Goal: Task Accomplishment & Management: Manage account settings

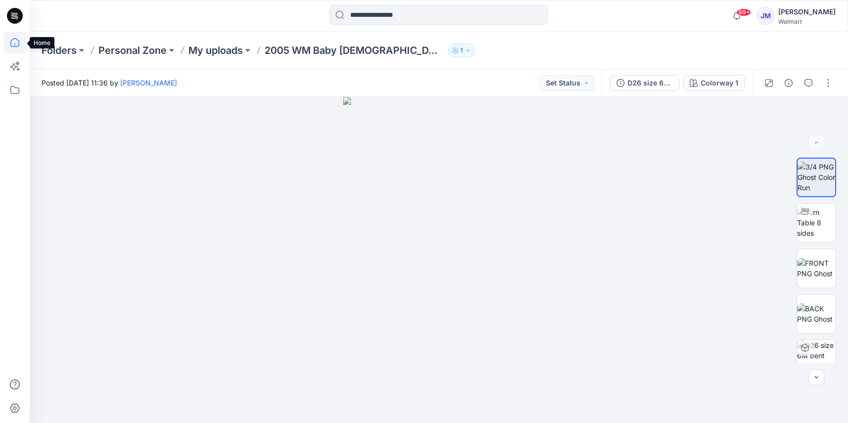
click at [15, 41] on icon at bounding box center [15, 43] width 22 height 22
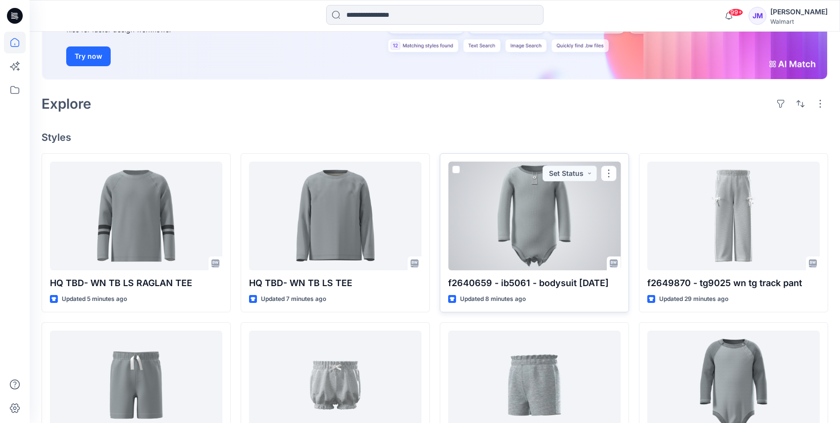
scroll to position [165, 0]
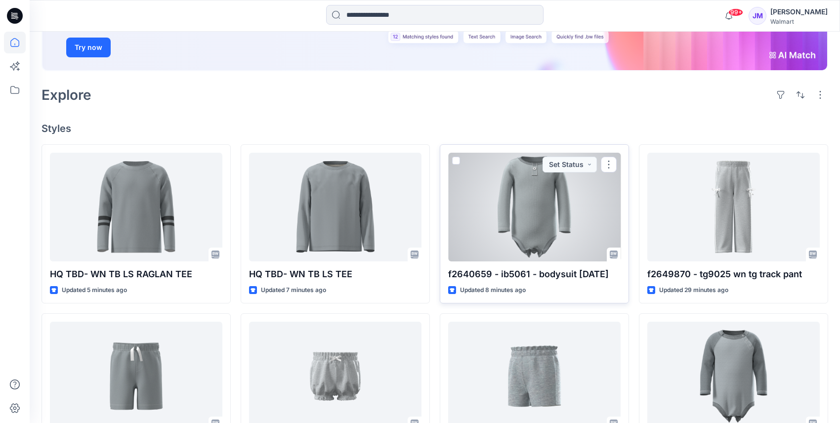
click at [549, 225] on div at bounding box center [534, 207] width 173 height 109
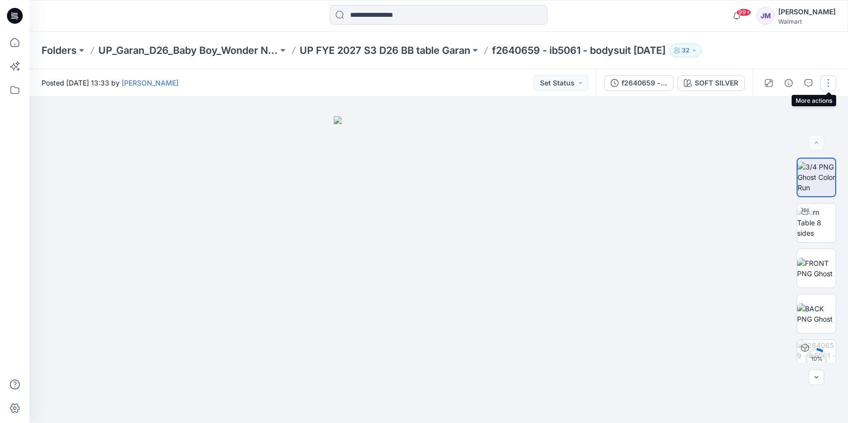
click at [833, 81] on button "button" at bounding box center [828, 83] width 16 height 16
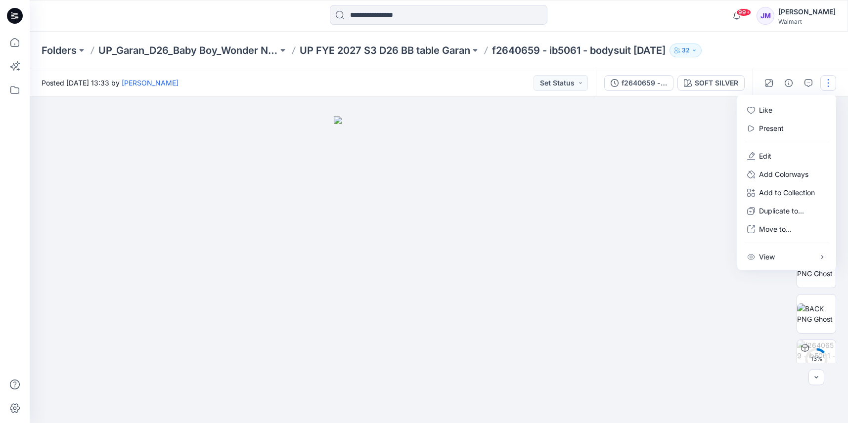
click at [704, 176] on div at bounding box center [439, 260] width 818 height 326
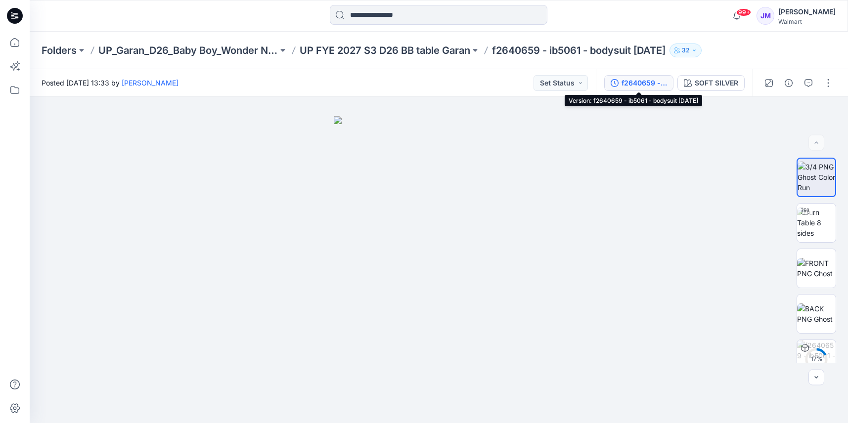
click at [627, 79] on div "f2640659 - ib5061 - bodysuit 10-8-2025" at bounding box center [643, 83] width 45 height 11
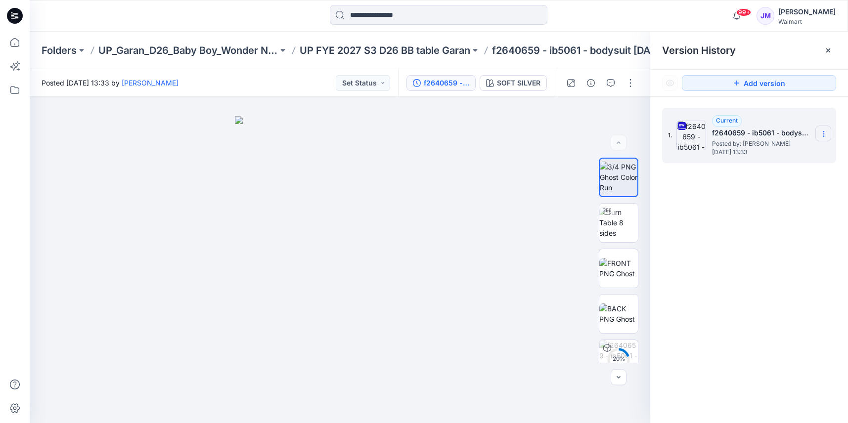
click at [822, 132] on icon at bounding box center [824, 134] width 8 height 8
click at [782, 150] on span "Download Source BW File" at bounding box center [773, 153] width 83 height 12
click at [626, 222] on img at bounding box center [618, 222] width 39 height 31
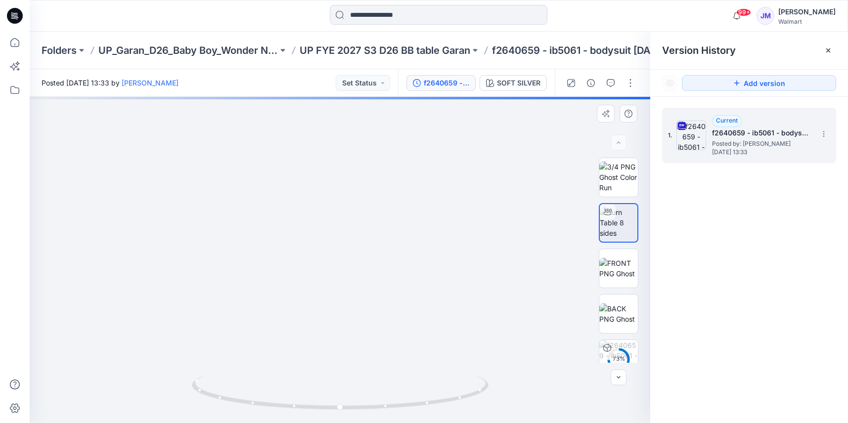
drag, startPoint x: 406, startPoint y: 182, endPoint x: 403, endPoint y: 253, distance: 70.8
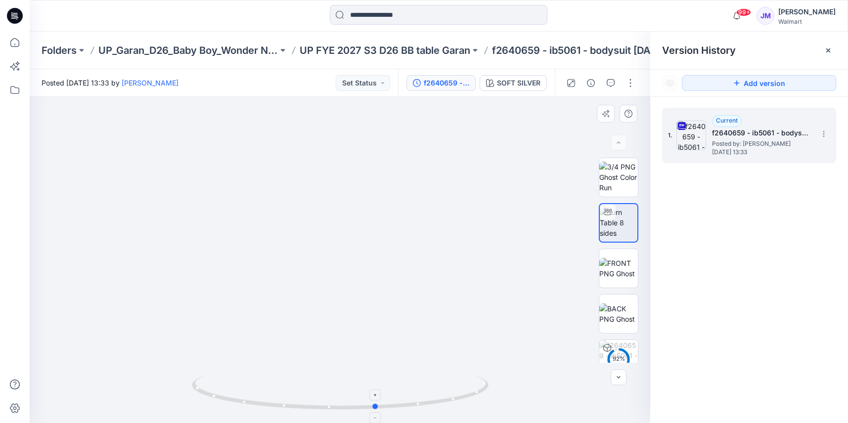
drag, startPoint x: 462, startPoint y: 404, endPoint x: 202, endPoint y: 382, distance: 261.0
click at [202, 382] on icon at bounding box center [341, 393] width 299 height 37
drag, startPoint x: 483, startPoint y: 229, endPoint x: 476, endPoint y: 332, distance: 103.6
click at [534, 255] on img at bounding box center [298, 32] width 2025 height 784
drag, startPoint x: 431, startPoint y: 410, endPoint x: 410, endPoint y: 407, distance: 20.9
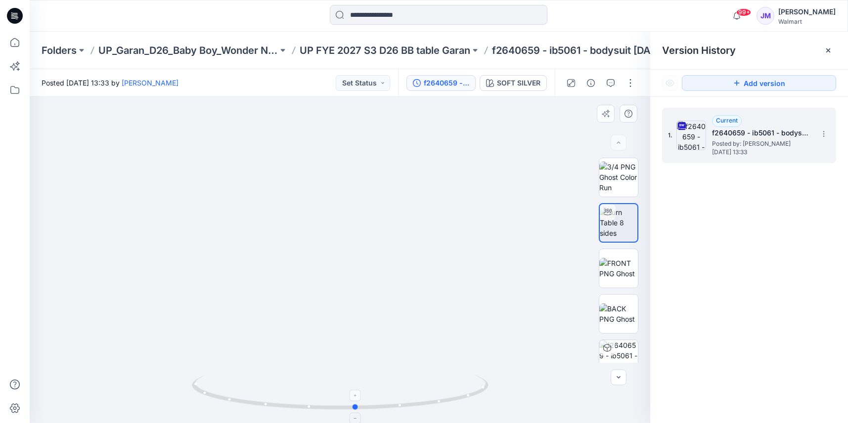
click at [410, 407] on icon at bounding box center [341, 393] width 299 height 37
drag, startPoint x: 447, startPoint y: 405, endPoint x: 292, endPoint y: 403, distance: 155.7
click at [292, 403] on icon at bounding box center [341, 393] width 299 height 37
click at [739, 184] on div "1. Current f2640659 - ib5061 - bodysuit 10-8-2025 Posted by: Peter Ferrantelli …" at bounding box center [749, 267] width 198 height 341
click at [52, 49] on p "Folders" at bounding box center [59, 51] width 35 height 14
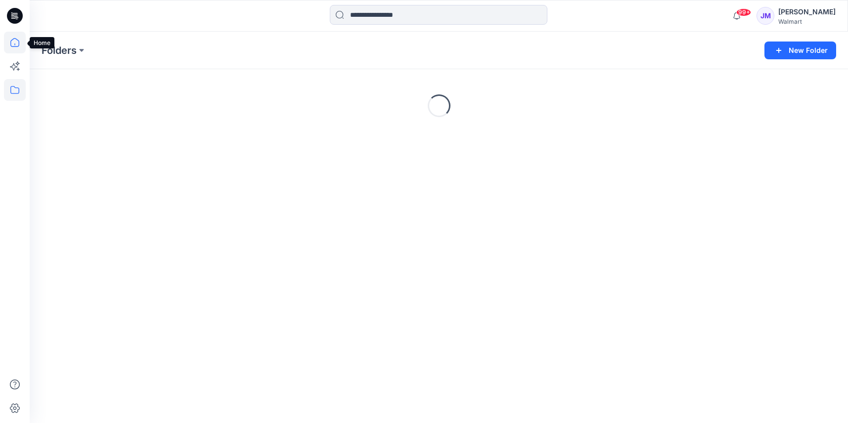
click at [15, 44] on icon at bounding box center [15, 43] width 22 height 22
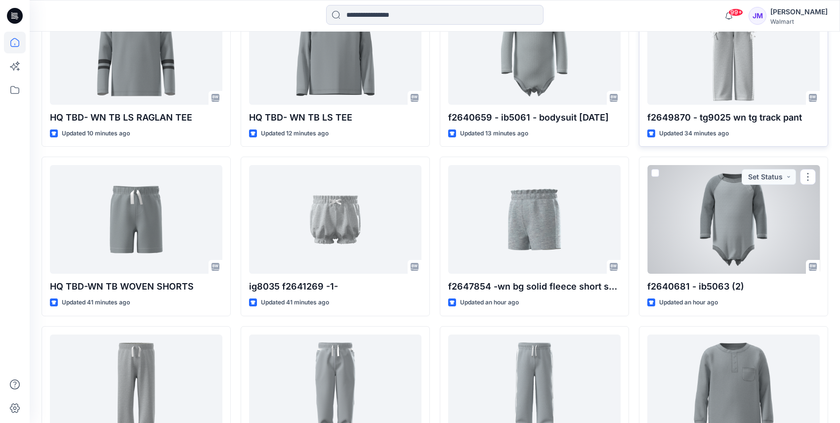
scroll to position [330, 0]
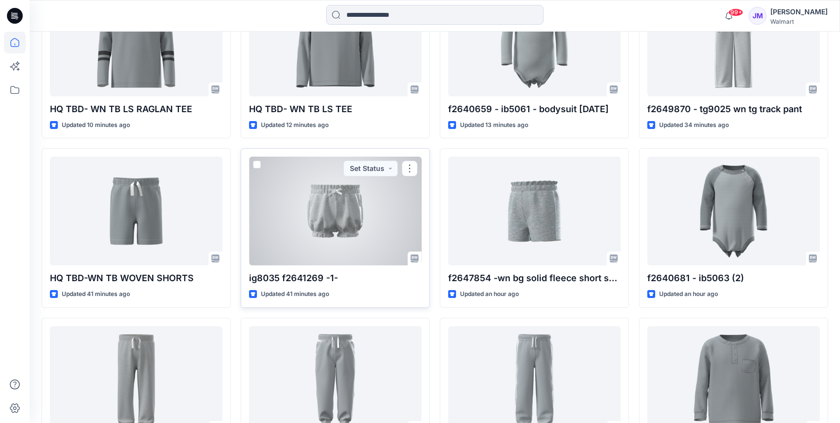
click at [348, 217] on div at bounding box center [335, 211] width 173 height 109
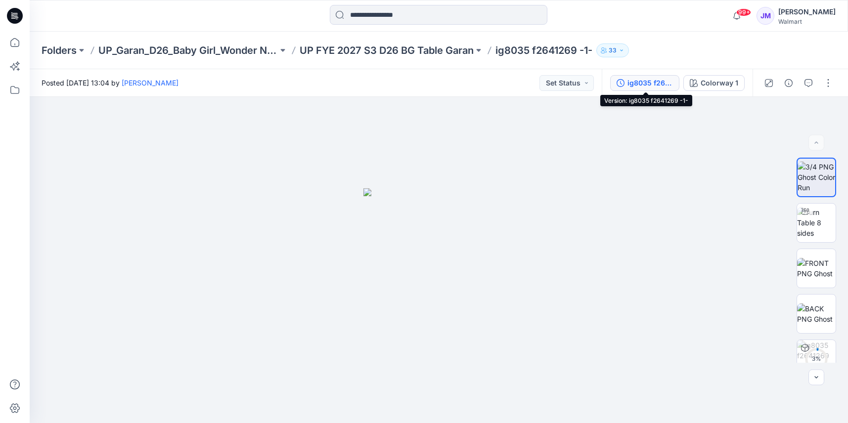
click at [648, 82] on div "ig8035 f2641269 -1-" at bounding box center [649, 83] width 45 height 11
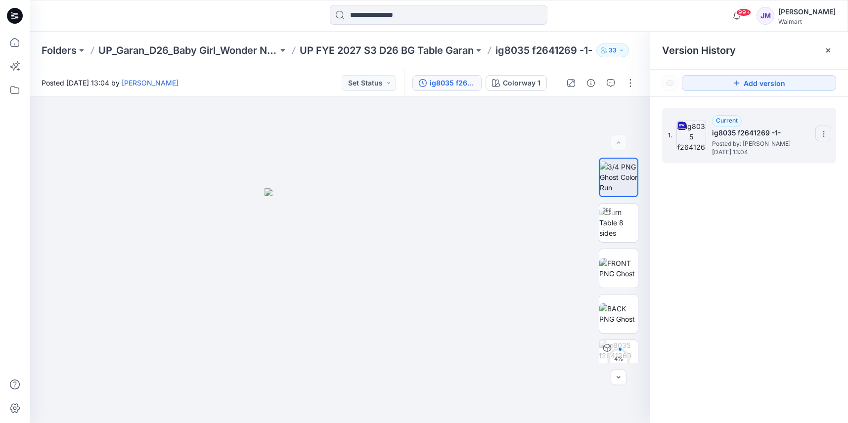
click at [824, 132] on icon at bounding box center [824, 134] width 8 height 8
click at [803, 155] on span "Download Source BW File" at bounding box center [773, 153] width 83 height 12
click at [369, 50] on p "UP FYE 2027 S3 D26 BG Table Garan" at bounding box center [387, 51] width 174 height 14
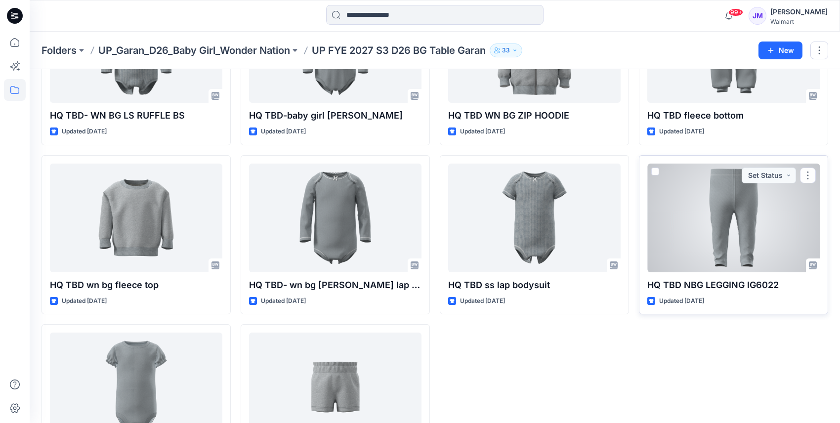
scroll to position [464, 0]
click at [726, 219] on div at bounding box center [734, 217] width 173 height 109
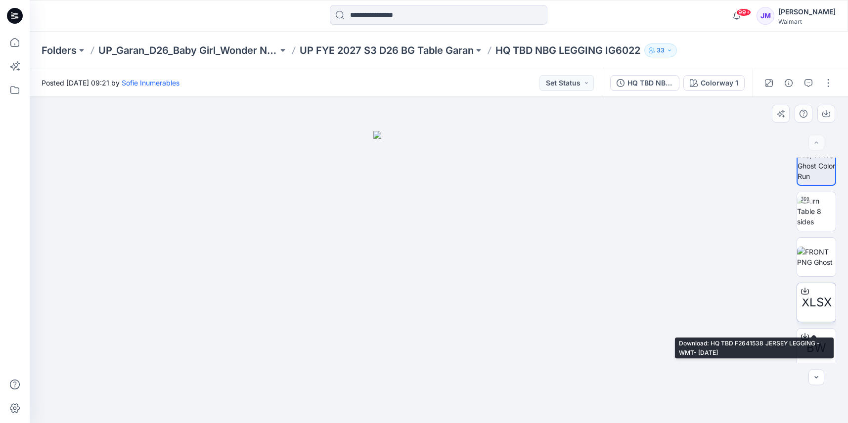
scroll to position [16, 0]
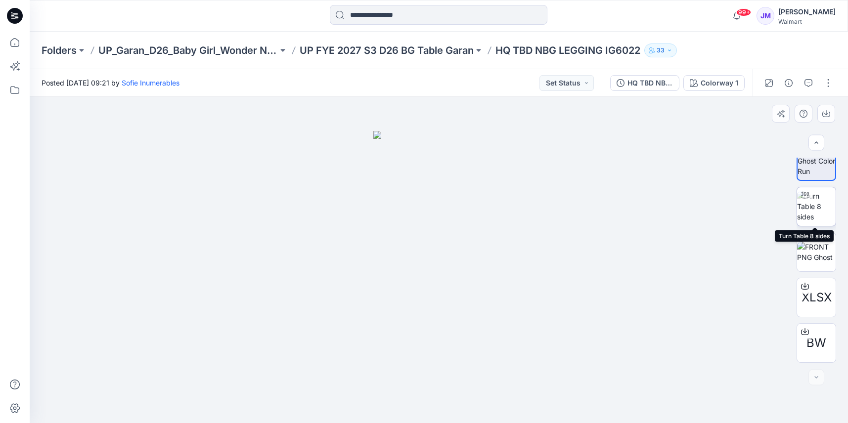
click at [811, 214] on img at bounding box center [816, 206] width 39 height 31
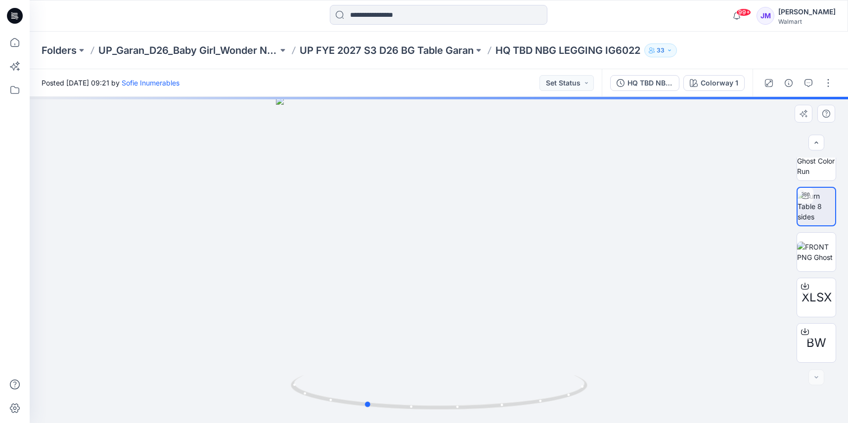
drag, startPoint x: 490, startPoint y: 380, endPoint x: 417, endPoint y: 369, distance: 74.4
click at [417, 369] on div at bounding box center [439, 260] width 818 height 326
click at [803, 332] on icon at bounding box center [805, 330] width 4 height 5
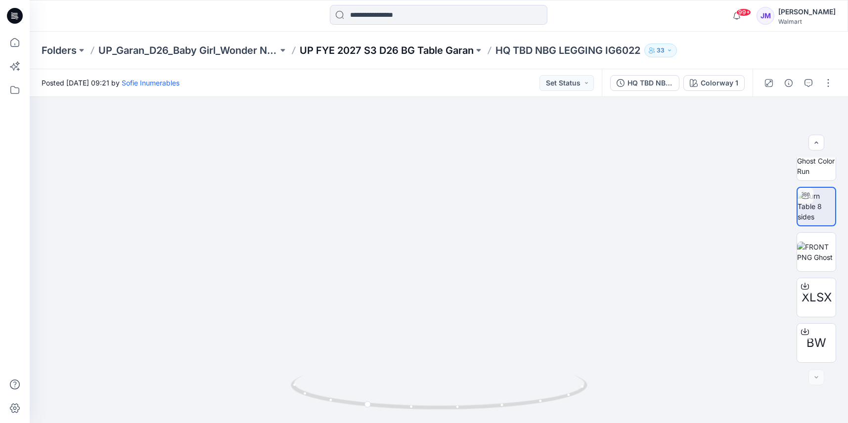
click at [368, 50] on p "UP FYE 2027 S3 D26 BG Table Garan" at bounding box center [387, 51] width 174 height 14
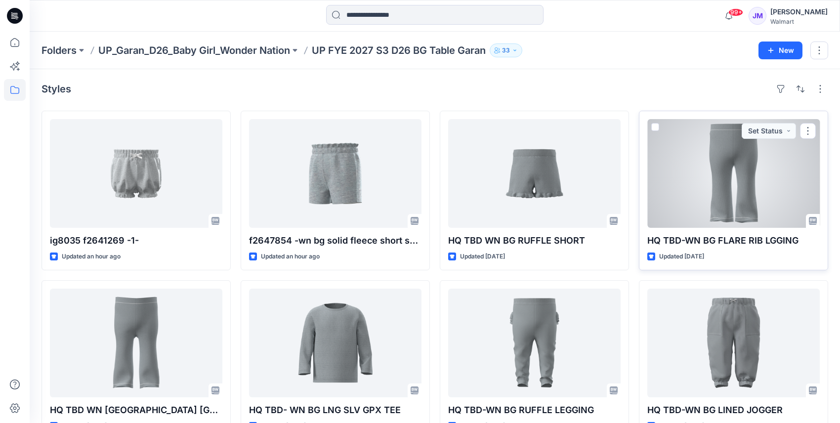
click at [724, 159] on div at bounding box center [734, 173] width 173 height 109
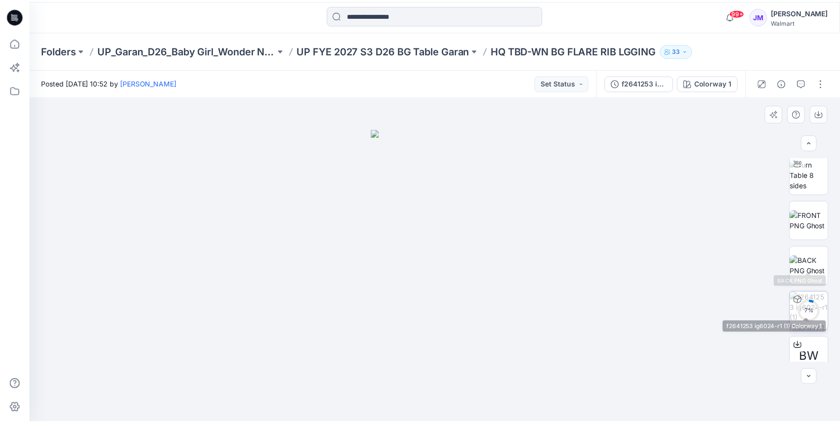
scroll to position [62, 0]
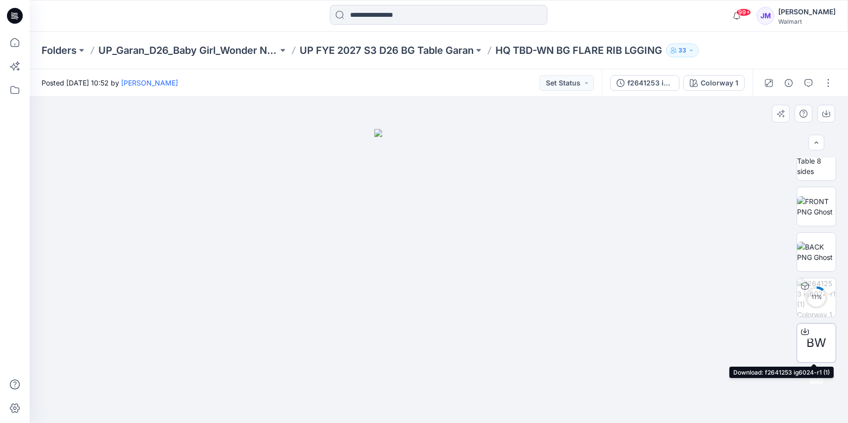
click at [804, 331] on icon at bounding box center [805, 332] width 8 height 8
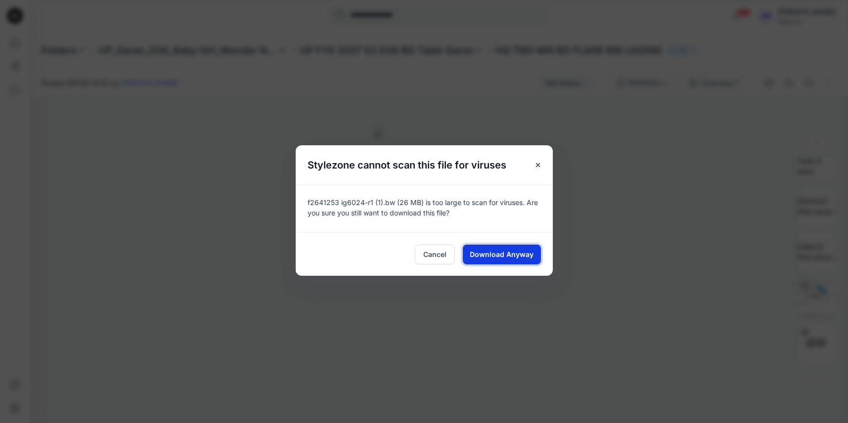
click at [508, 245] on button "Download Anyway" at bounding box center [502, 255] width 78 height 20
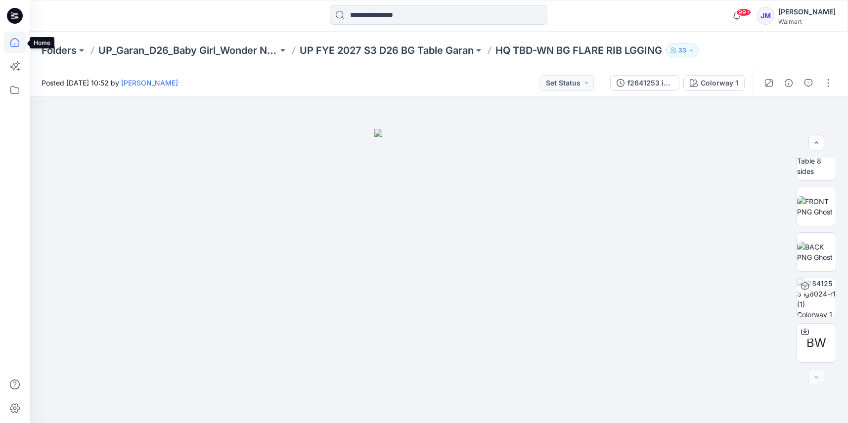
click at [16, 45] on icon at bounding box center [15, 43] width 22 height 22
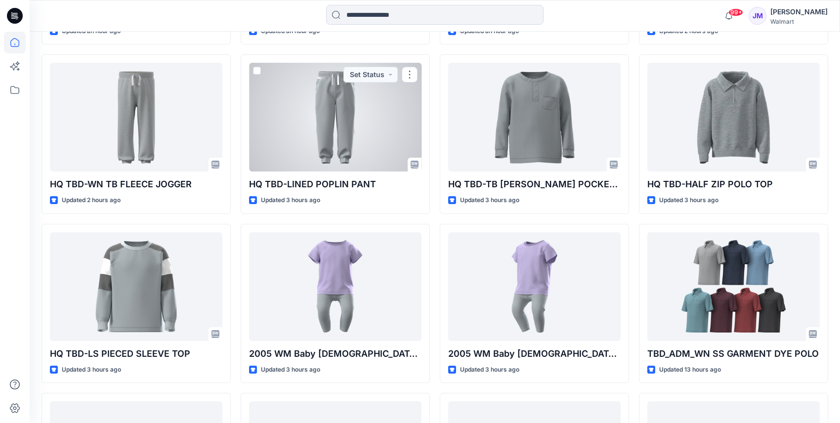
scroll to position [793, 0]
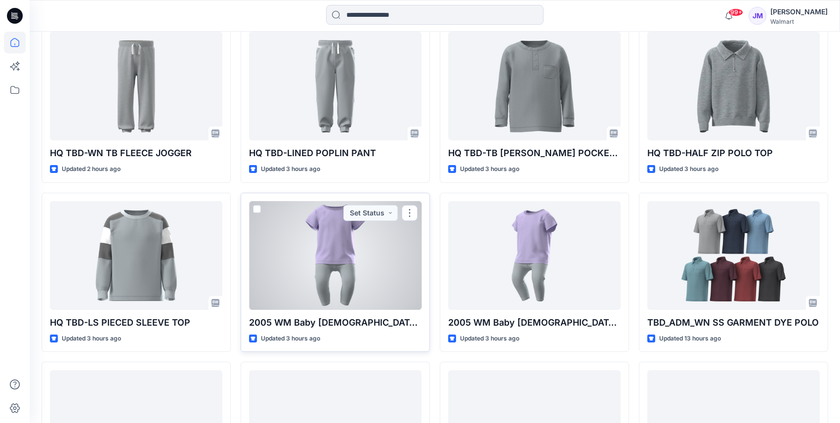
click at [345, 249] on div at bounding box center [335, 255] width 173 height 109
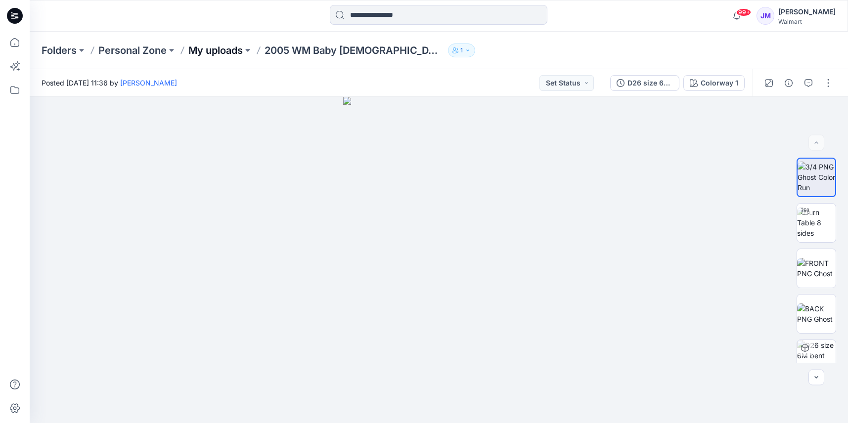
click at [202, 53] on p "My uploads" at bounding box center [215, 51] width 54 height 14
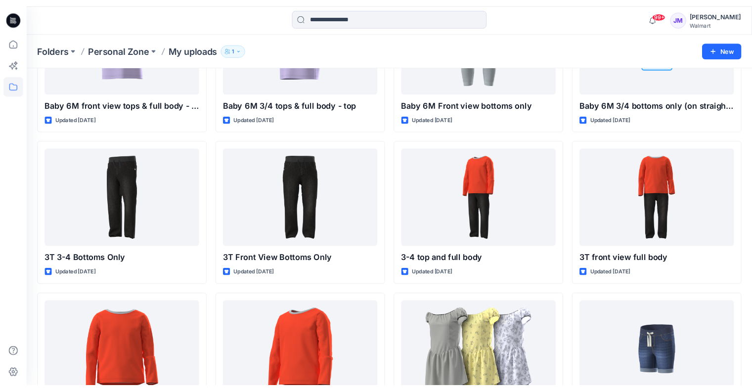
scroll to position [299, 0]
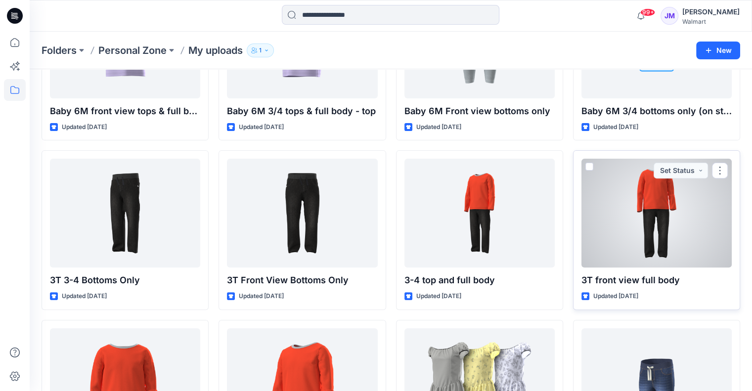
click at [653, 221] on div at bounding box center [656, 213] width 150 height 109
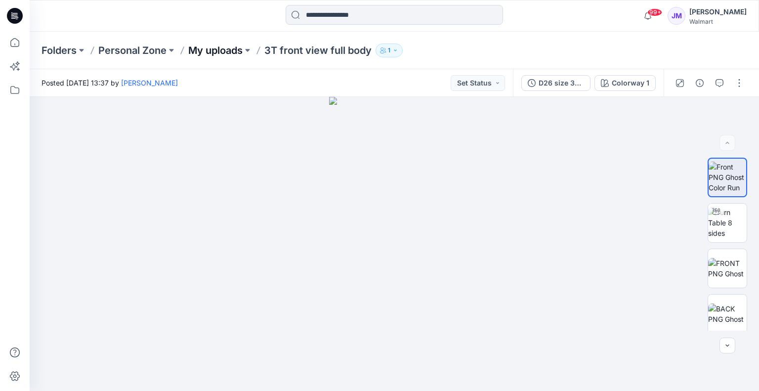
click at [221, 49] on p "My uploads" at bounding box center [215, 51] width 54 height 14
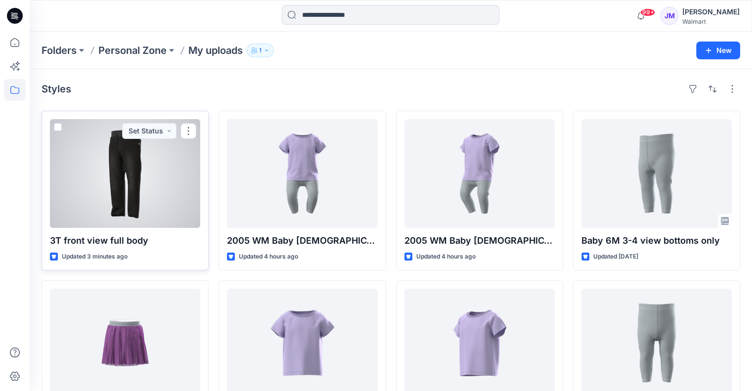
click at [146, 184] on div at bounding box center [125, 173] width 150 height 109
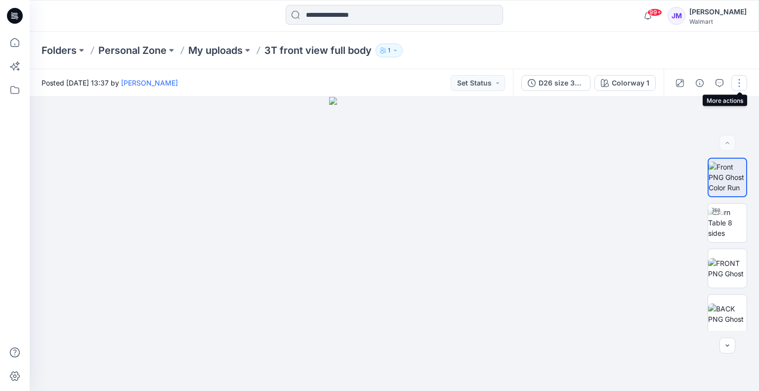
click at [739, 82] on button "button" at bounding box center [740, 83] width 16 height 16
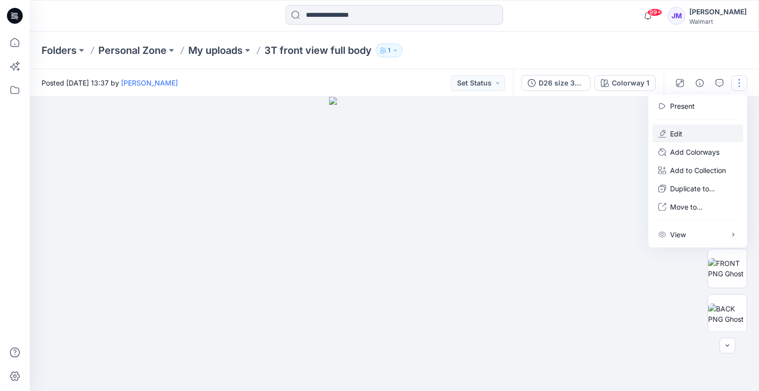
click at [688, 133] on button "Edit" at bounding box center [698, 134] width 91 height 18
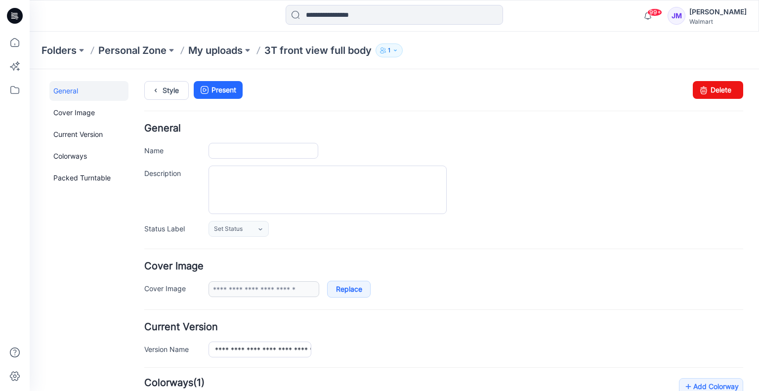
type input "**********"
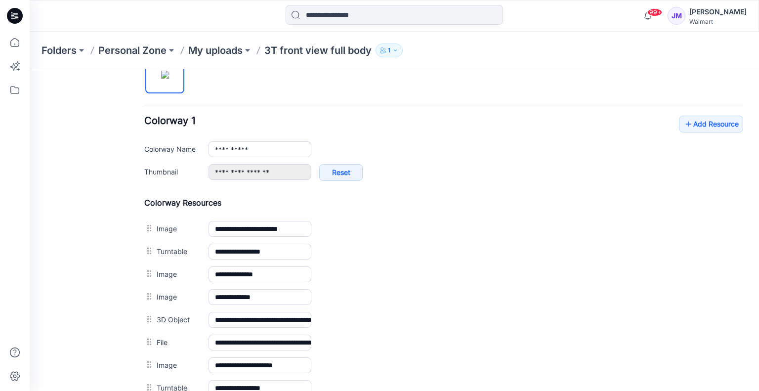
scroll to position [344, 0]
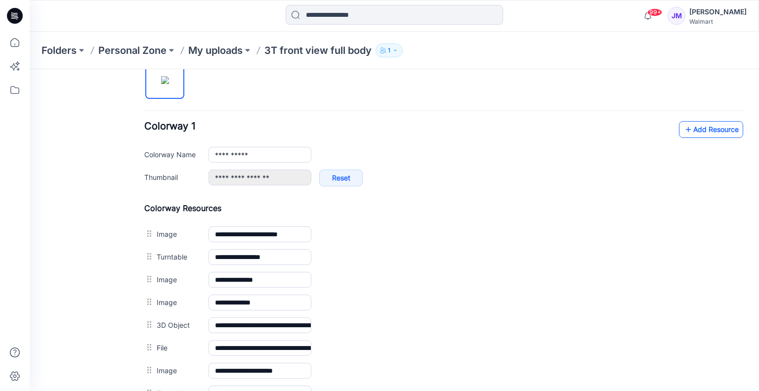
click at [695, 133] on link "Add Resource" at bounding box center [711, 129] width 64 height 17
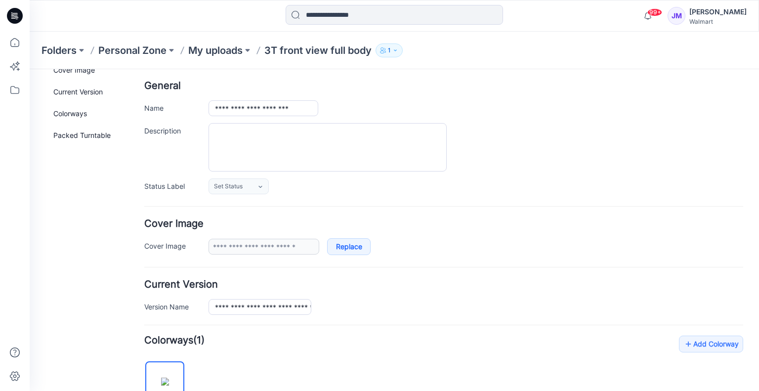
scroll to position [0, 0]
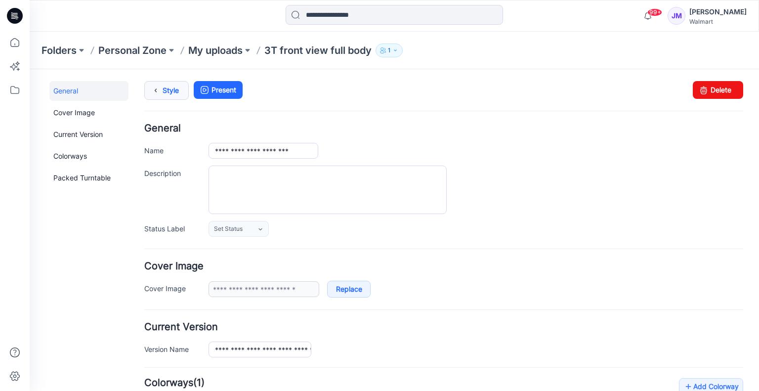
click at [165, 89] on link "Style" at bounding box center [166, 90] width 44 height 19
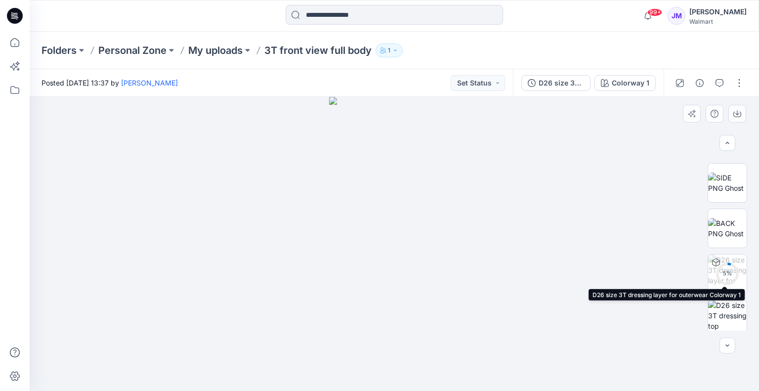
scroll to position [412, 0]
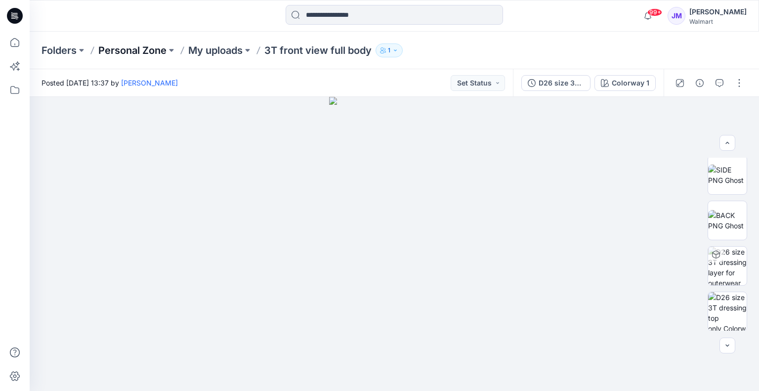
click at [128, 50] on p "Personal Zone" at bounding box center [132, 51] width 68 height 14
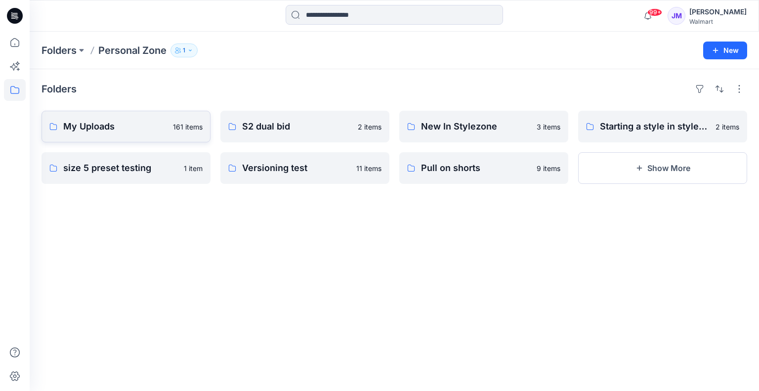
click at [128, 123] on p "My Uploads" at bounding box center [115, 127] width 104 height 14
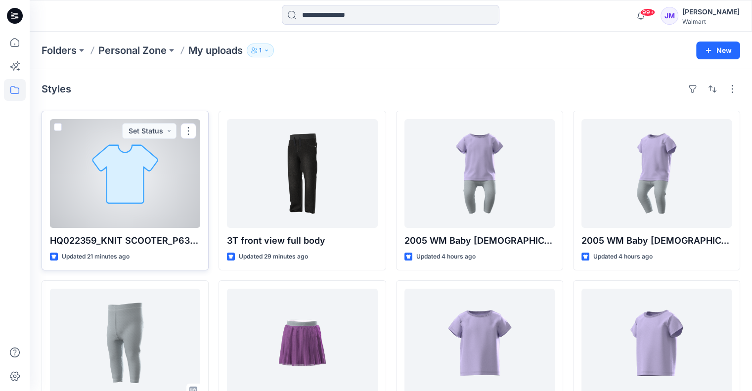
click at [148, 198] on div at bounding box center [125, 173] width 150 height 109
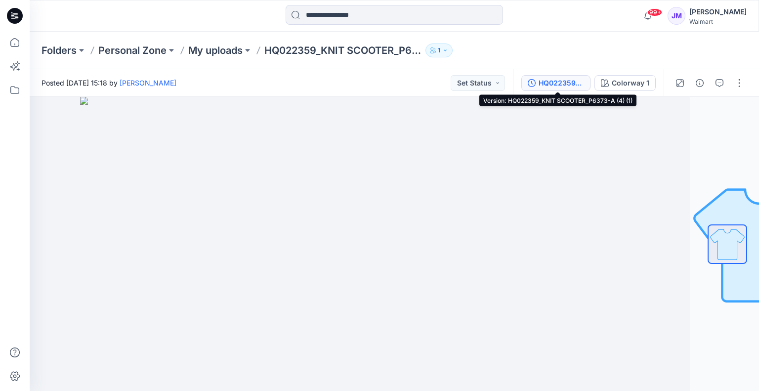
click at [558, 84] on div "HQ022359_KNIT SCOOTER_P6373-A (4) (1)" at bounding box center [561, 83] width 45 height 11
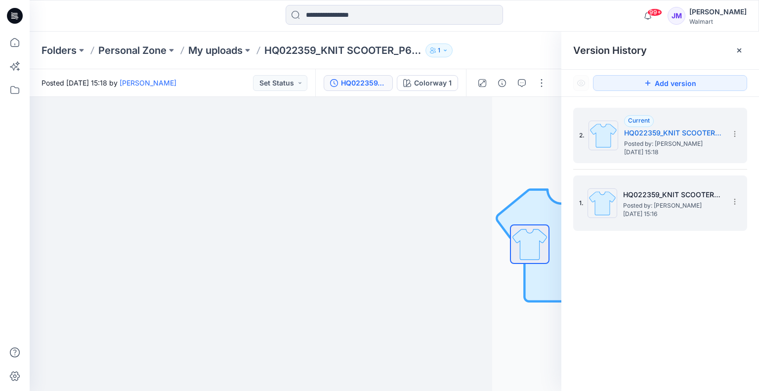
click at [654, 208] on span "Posted by: Janette Marquardt" at bounding box center [672, 206] width 99 height 10
click at [677, 137] on h5 "HQ022359_KNIT SCOOTER_P6373-A (4) (1)" at bounding box center [673, 133] width 99 height 12
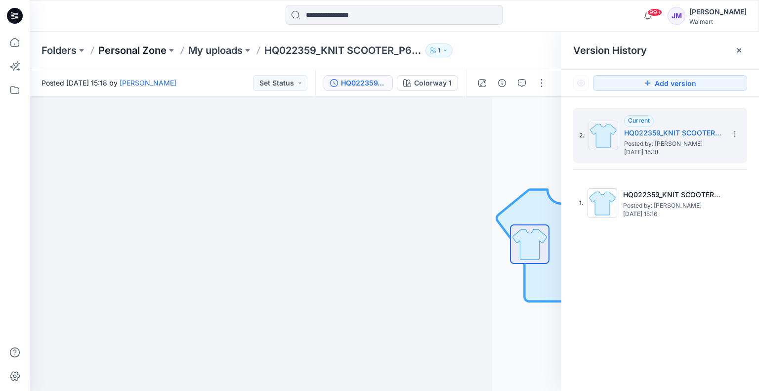
click at [135, 49] on p "Personal Zone" at bounding box center [132, 51] width 68 height 14
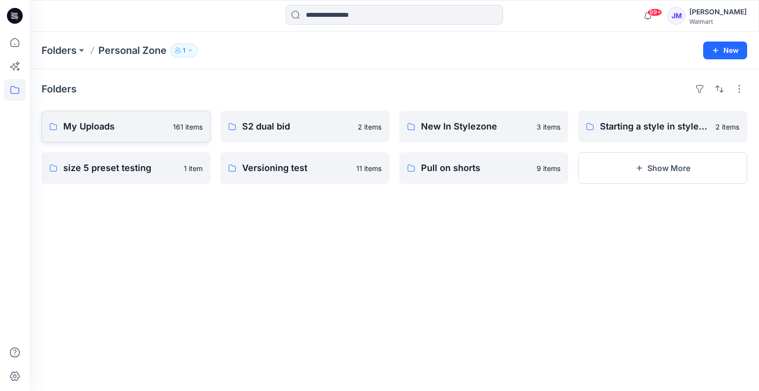
click at [122, 133] on link "My Uploads 161 items" at bounding box center [126, 127] width 169 height 32
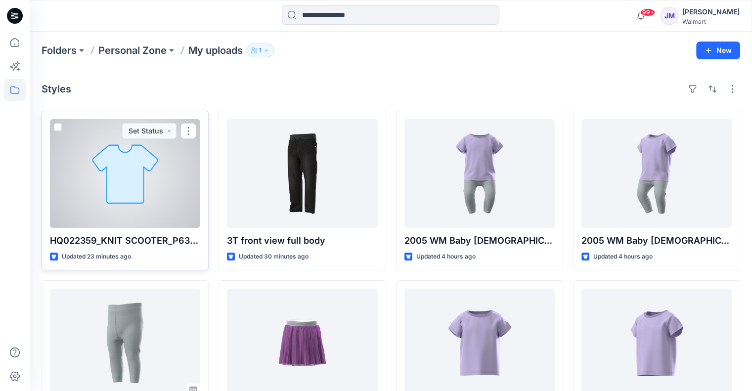
click at [152, 179] on div at bounding box center [125, 173] width 150 height 109
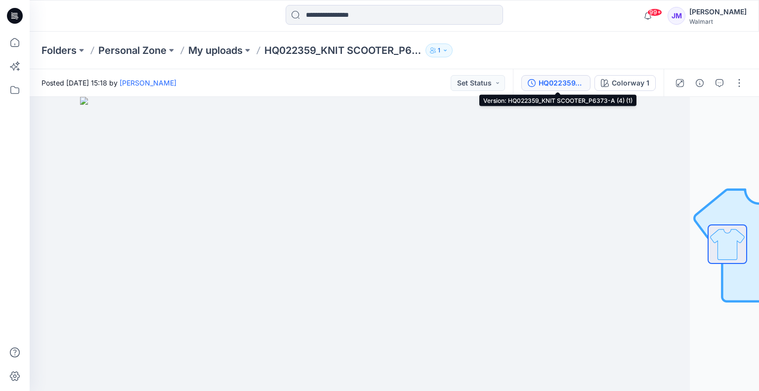
click at [550, 83] on div "HQ022359_KNIT SCOOTER_P6373-A (4) (1)" at bounding box center [561, 83] width 45 height 11
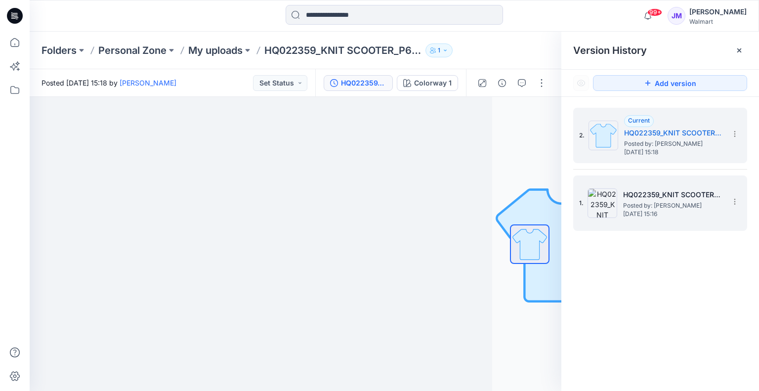
click at [676, 198] on h5 "HQ022359_KNIT SCOOTER_P6373-A (4) (1)" at bounding box center [672, 195] width 99 height 12
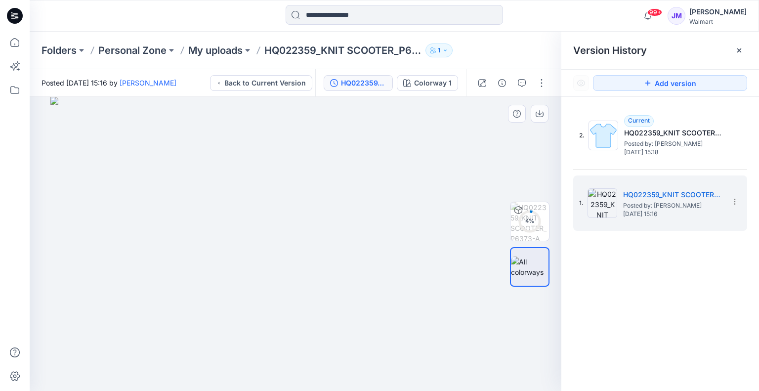
click at [483, 154] on img at bounding box center [295, 244] width 490 height 294
click at [741, 49] on icon at bounding box center [740, 50] width 4 height 4
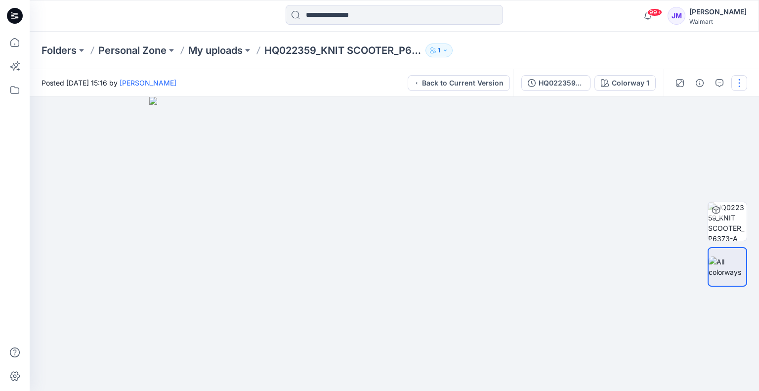
click at [741, 83] on button "button" at bounding box center [740, 83] width 16 height 16
click at [739, 83] on button "button" at bounding box center [740, 83] width 16 height 16
click at [723, 86] on icon "button" at bounding box center [720, 83] width 8 height 8
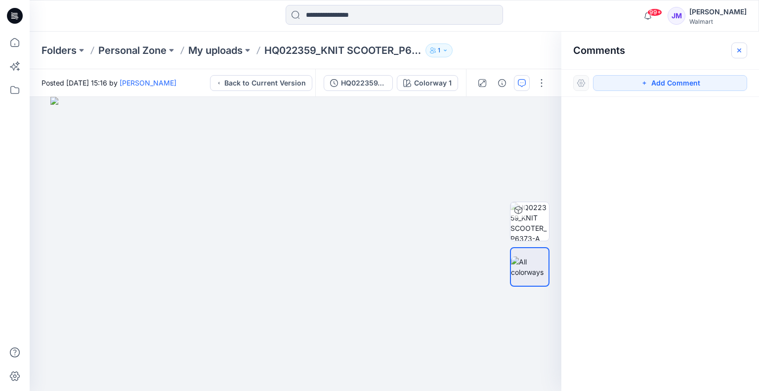
click at [742, 52] on icon "button" at bounding box center [740, 50] width 8 height 8
